Goal: Obtain resource: Download file/media

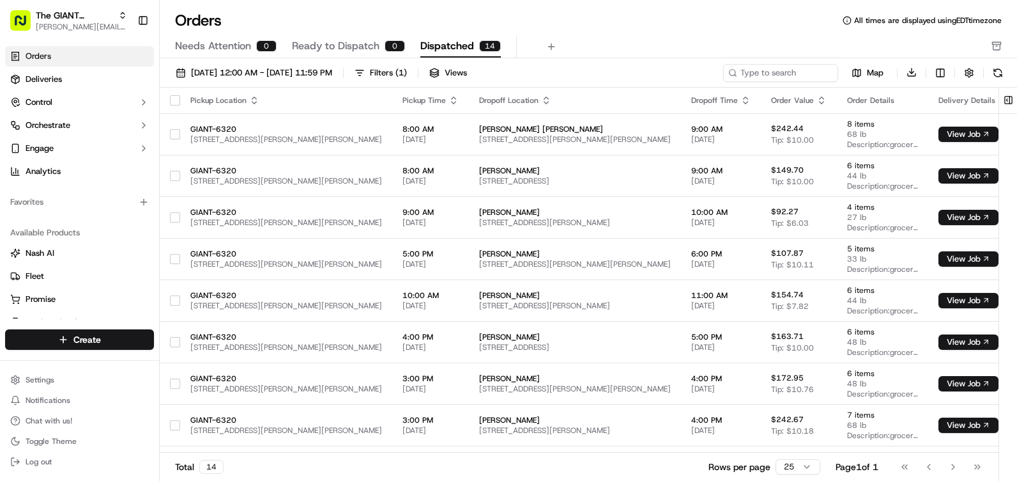
click at [987, 74] on div "Map Download" at bounding box center [865, 72] width 284 height 19
click at [994, 71] on button at bounding box center [998, 73] width 18 height 18
click at [1007, 72] on div "[DATE] 12:00 AM - [DATE] 11:59 PM Filters ( 1 ) Views Map Download" at bounding box center [589, 75] width 858 height 24
click at [992, 77] on button at bounding box center [998, 73] width 18 height 18
click at [1002, 73] on button at bounding box center [998, 73] width 18 height 18
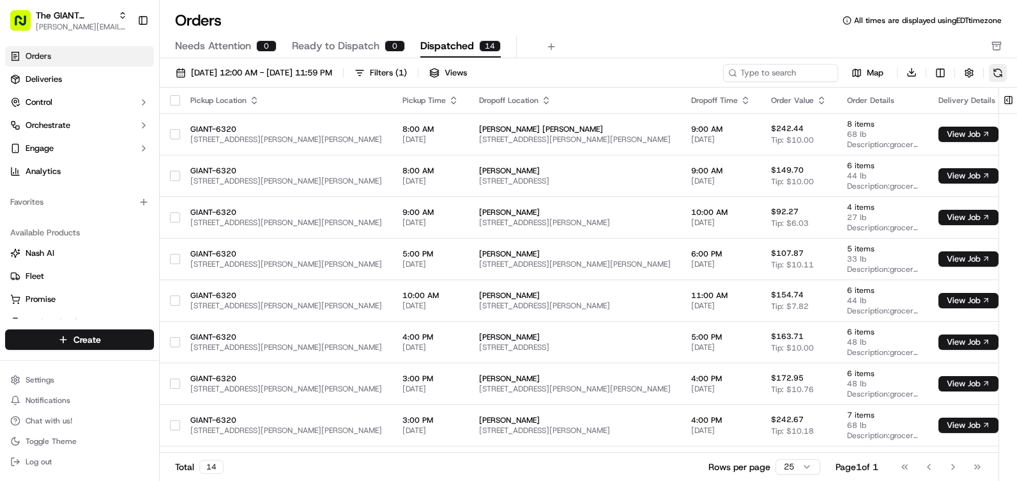
click at [1001, 69] on button at bounding box center [998, 73] width 18 height 18
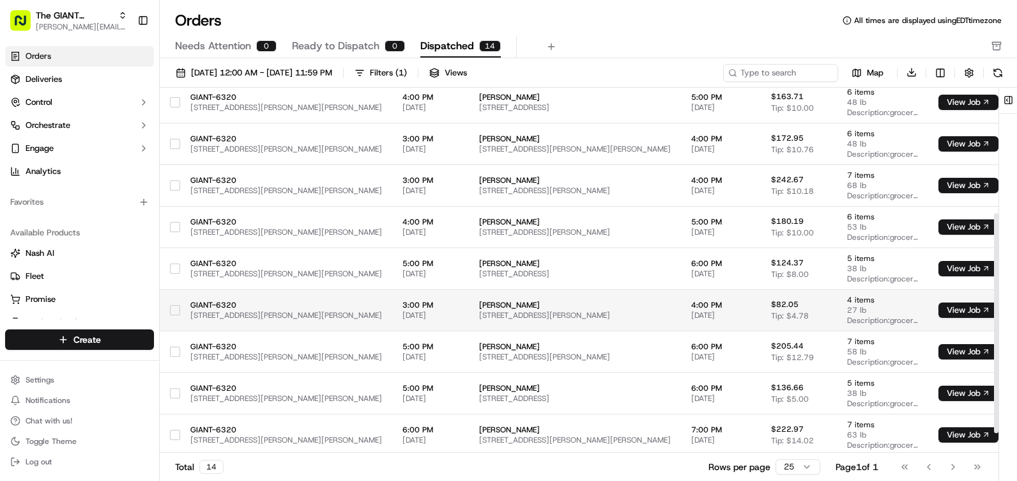
scroll to position [242, 0]
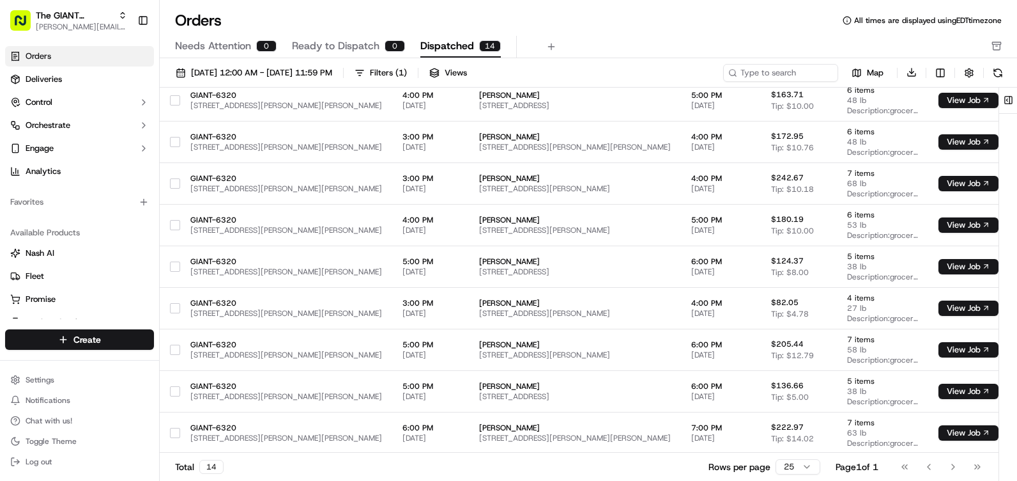
click at [1006, 61] on div "[DATE] 12:00 AM - [DATE] 11:59 PM Filters ( 1 ) Views Map Download Pickup Locat…" at bounding box center [589, 273] width 858 height 431
click at [1003, 68] on button at bounding box center [998, 73] width 18 height 18
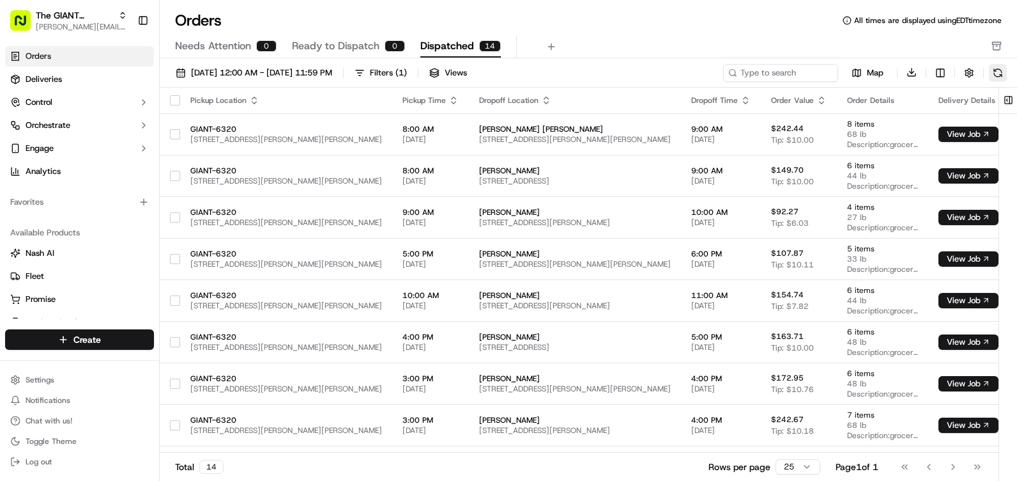
click at [1001, 65] on button at bounding box center [998, 73] width 18 height 18
click at [991, 69] on button at bounding box center [998, 73] width 18 height 18
click at [997, 76] on button at bounding box center [998, 73] width 18 height 18
click at [992, 77] on button at bounding box center [998, 73] width 18 height 18
